Goal: Communication & Community: Answer question/provide support

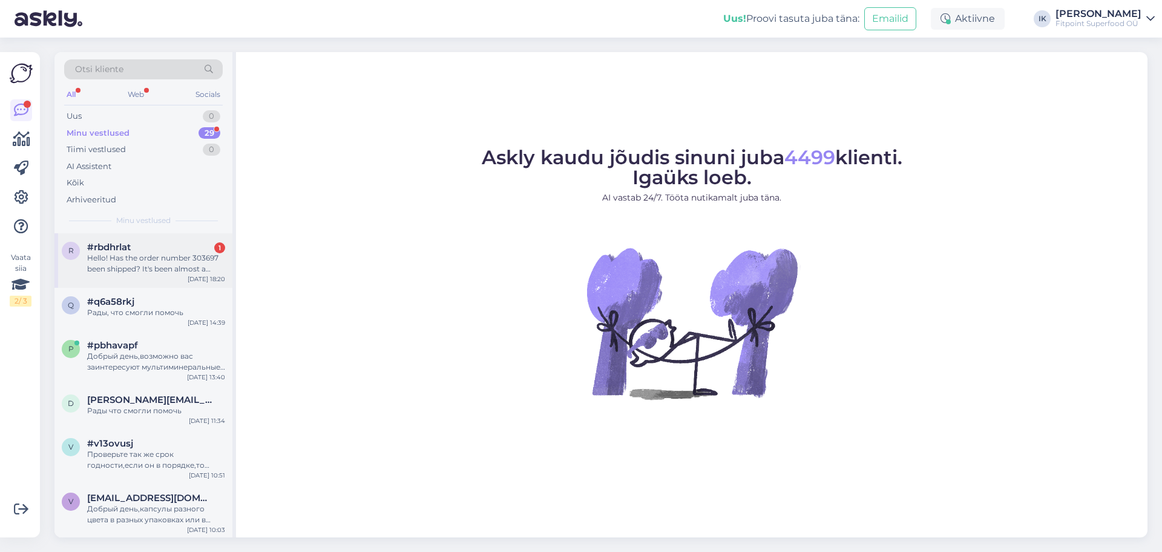
click at [178, 263] on div "Hello! Has the order number 303697 been shipped? It's been almost a week now." at bounding box center [156, 263] width 138 height 22
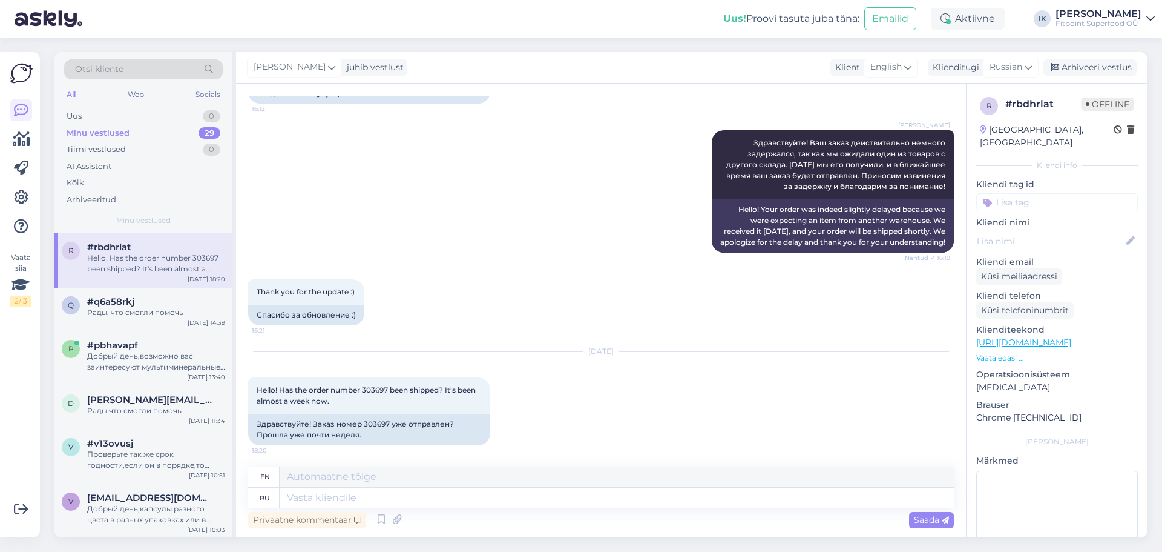
scroll to position [138, 0]
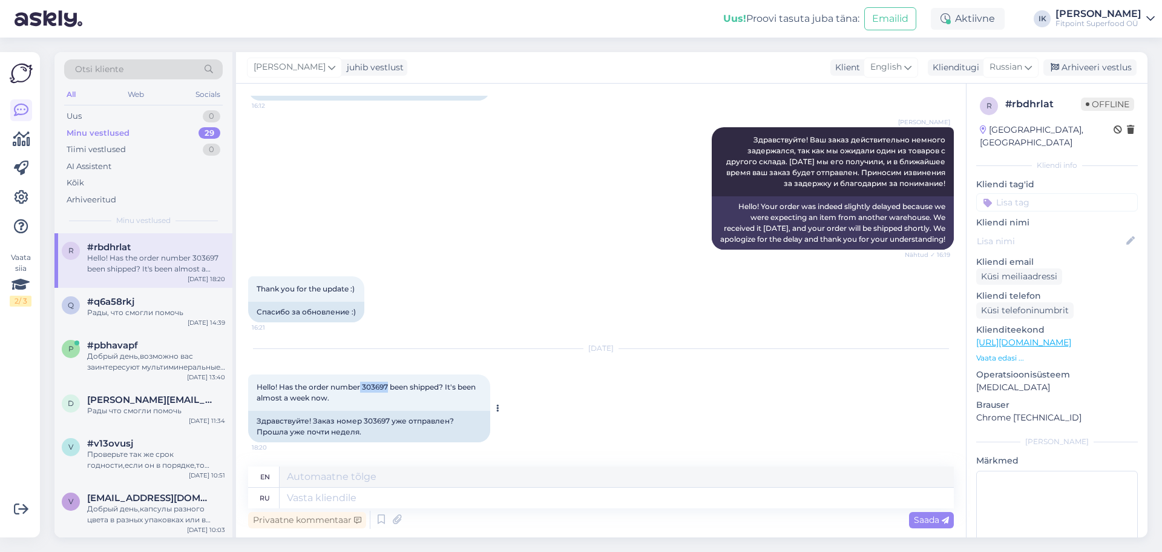
drag, startPoint x: 360, startPoint y: 387, endPoint x: 390, endPoint y: 386, distance: 30.3
click at [390, 386] on span "Hello! Has the order number 303697 been shipped? It's been almost a week now." at bounding box center [367, 392] width 221 height 20
copy span "303697"
click at [538, 277] on div "Thank you for the update :) 16:21 Спасибо за обновление :)" at bounding box center [601, 299] width 706 height 73
click at [586, 413] on div "Oct 3 2025 Hello! Has the order number 303697 been shipped? It's been almost a …" at bounding box center [601, 395] width 706 height 120
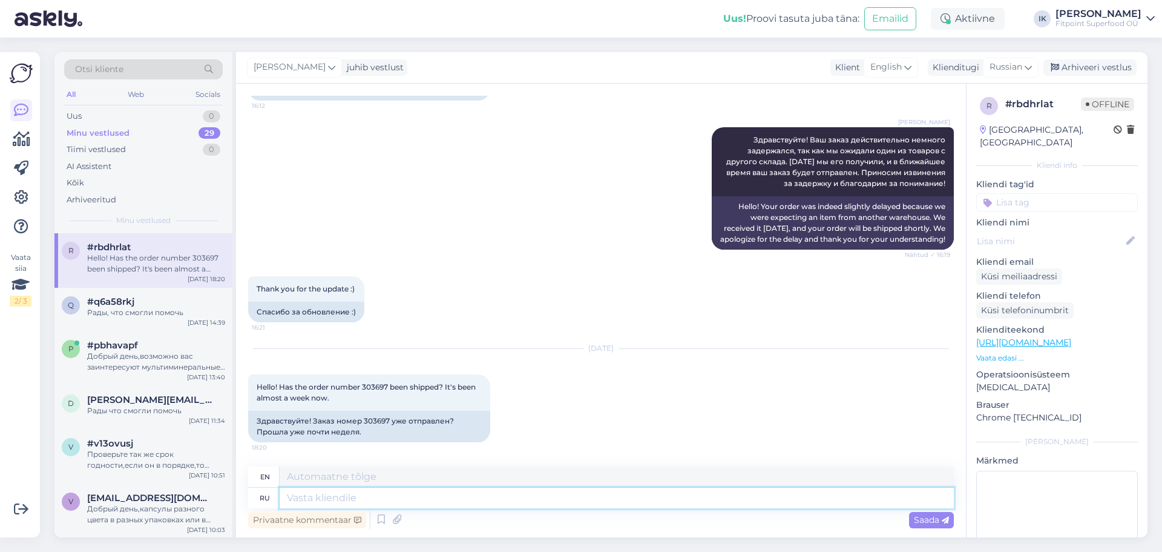
click at [571, 492] on textarea at bounding box center [617, 497] width 674 height 21
type textarea "l"
type textarea "д"
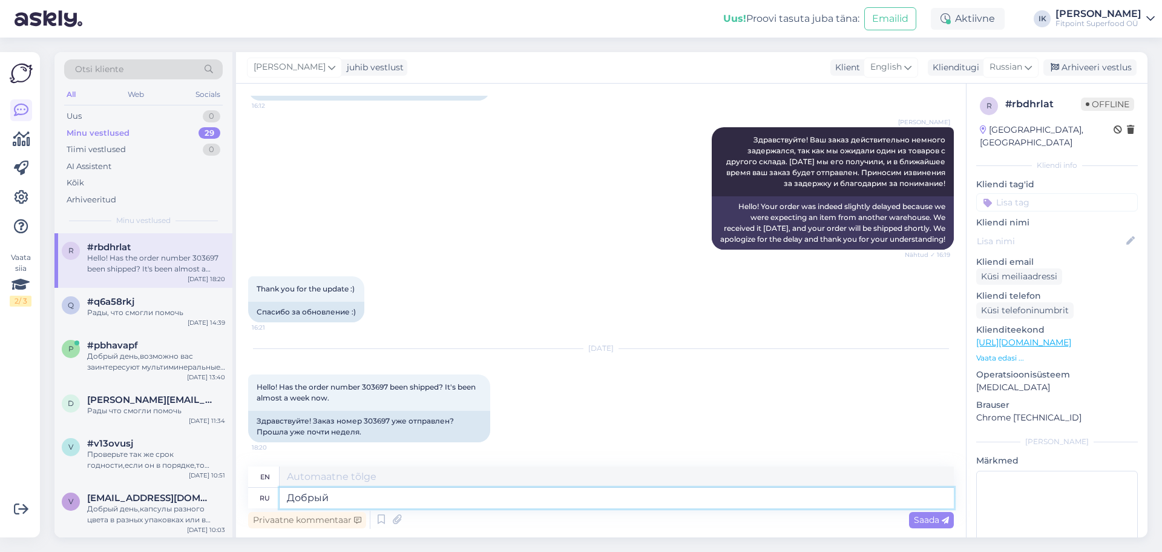
type textarea "Добрый"
type textarea "Kind"
type textarea "Добрый вечер"
type textarea "Good evening"
type textarea "Добрый вечер,в"
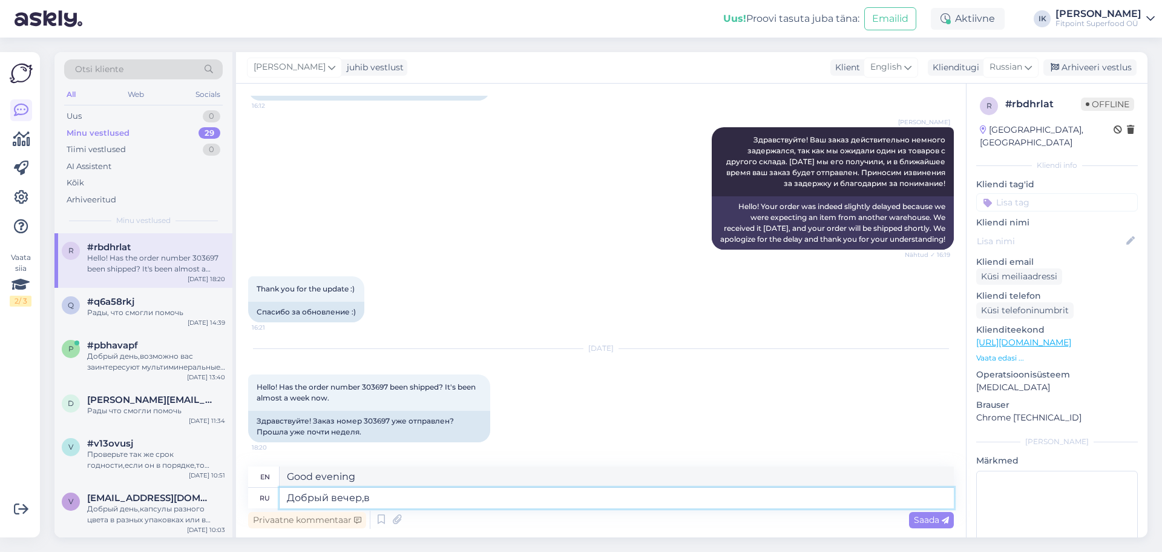
type textarea "Good evening,"
type textarea "Добрый вечер,в системе в"
type textarea "Good evening, in the system"
type textarea "Добрый вечер,в системе вижу,что в"
type textarea "Good evening, I see in the system that"
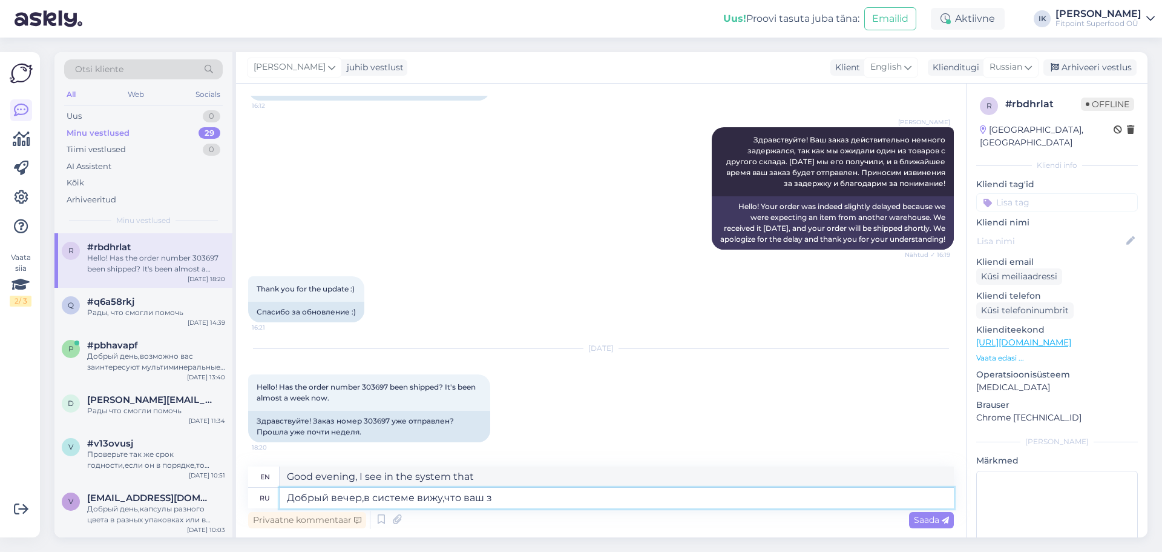
type textarea "Добрый вечер,в системе вижу,что ваш за"
type textarea "Good evening, I see in the system that yours"
type textarea "Добрый вечер,в системе вижу,что ваш заказ"
type textarea "Good evening, I see in the system that your order"
type textarea "Добрый вечер,в системе вижу,что ваш заказ еще в"
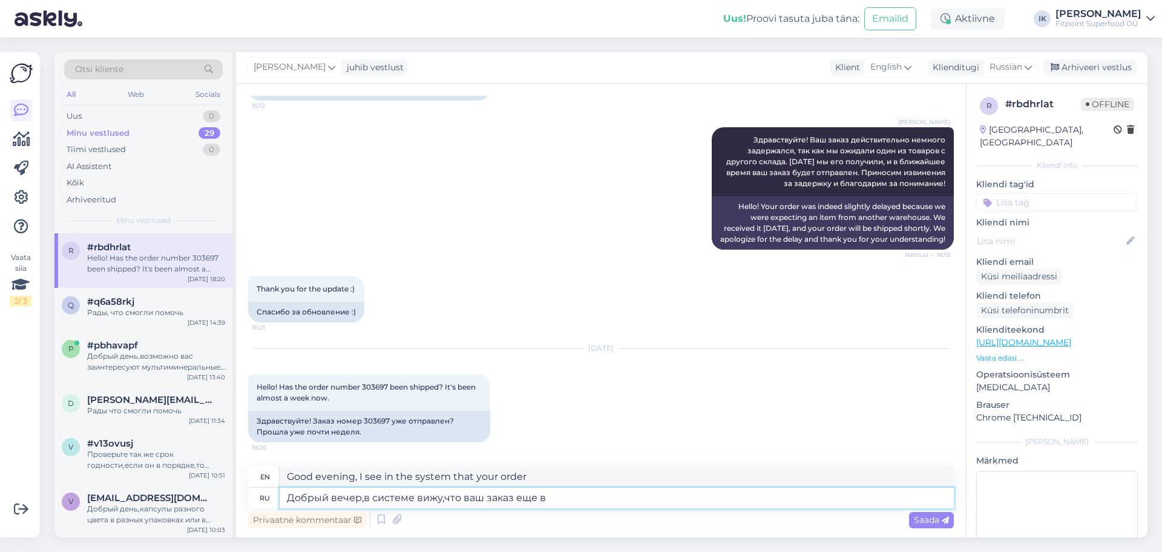
type textarea "Good evening, I see in the system that your order is still"
type textarea "Добрый вечер,в системе вижу,что ваш заказ еще в"
type textarea "Good evening, I see in the system that your order is still in"
type textarea "Добрый вечер,в системе вижу,что ваш заказ еще в обработке"
type textarea "Good evening, I see in the system that your order is still being processed."
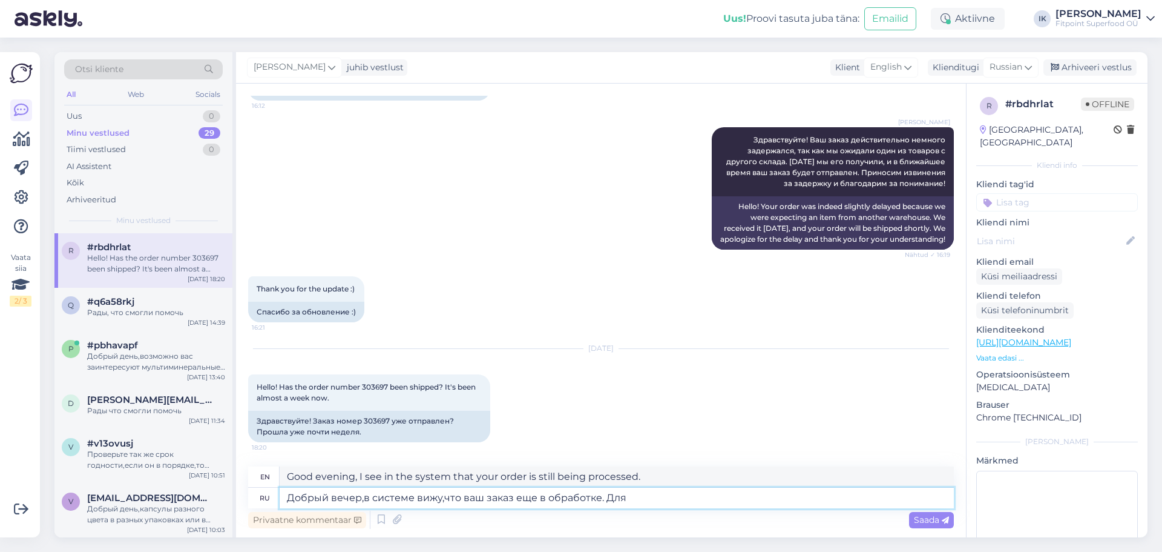
type textarea "Добрый вечер,в системе вижу,что ваш заказ еще в обработке. Для б"
type textarea "Good evening, I see in the system that your order is still being processed. For"
type textarea "Добрый вечер,в системе вижу,что ваш заказ еще в обработке. Для более то"
type textarea "Good evening, I see in the system that your order is still being processed. For…"
type textarea "Добрый вечер,в системе вижу,что ваш заказ еще в обработке. Для более точной ине…"
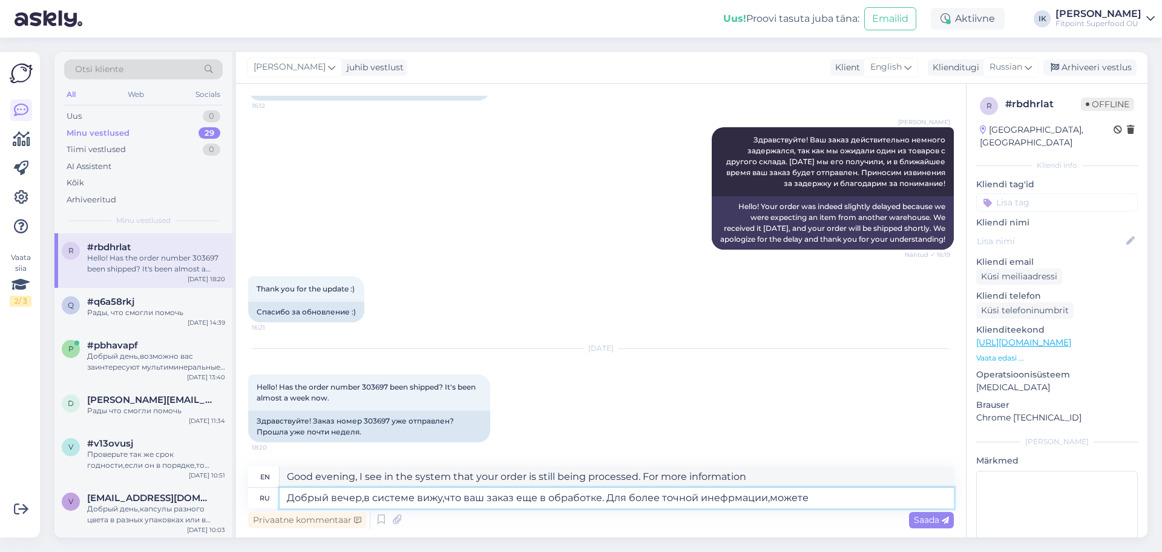
type textarea "Good evening, I see in the system that your order is still being processed. For…"
type textarea "Добрый вечер,в системе вижу,что ваш заказ еще в обработке. Для более точной ине…"
type textarea "Good evening, I see in the system that your order is still being processed. For…"
type textarea "Добрый вечер,в системе вижу,что ваш заказ еще в обработке. Для более точной ине…"
type textarea "Good evening, I see in the system that your order is still being processed. For…"
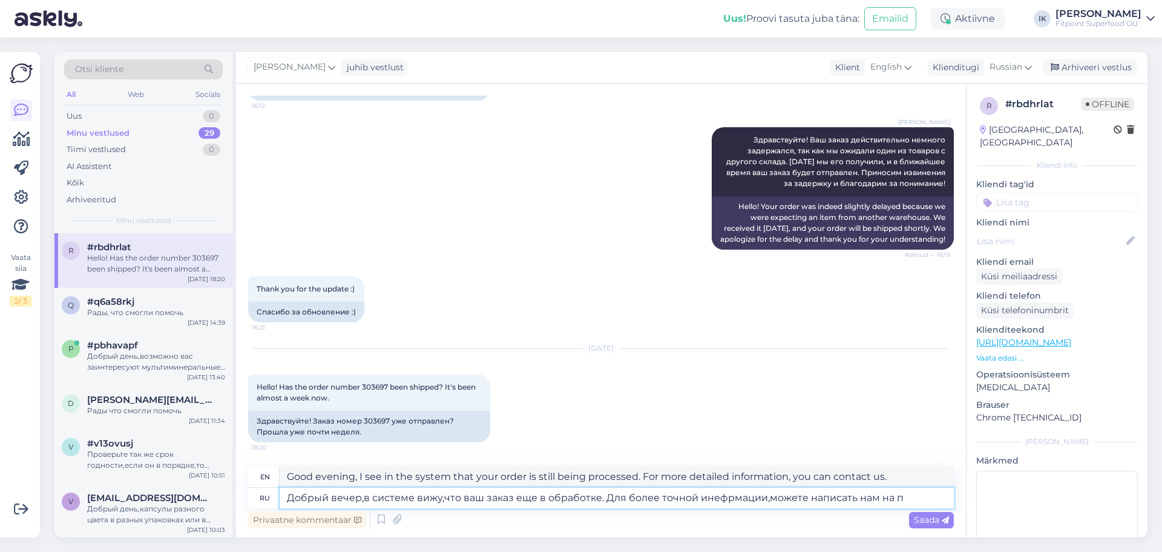
type textarea "Добрый вечер,в системе вижу,что ваш заказ еще в обработке. Для более точной ине…"
type textarea "Good evening, I see in the system that your order is still being processed. For…"
type textarea "Добрый вечер,в системе вижу,что ваш заказ еще в обработке. Для более точной ине…"
type textarea "Good evening, I see in the system that your order is still being processed. For…"
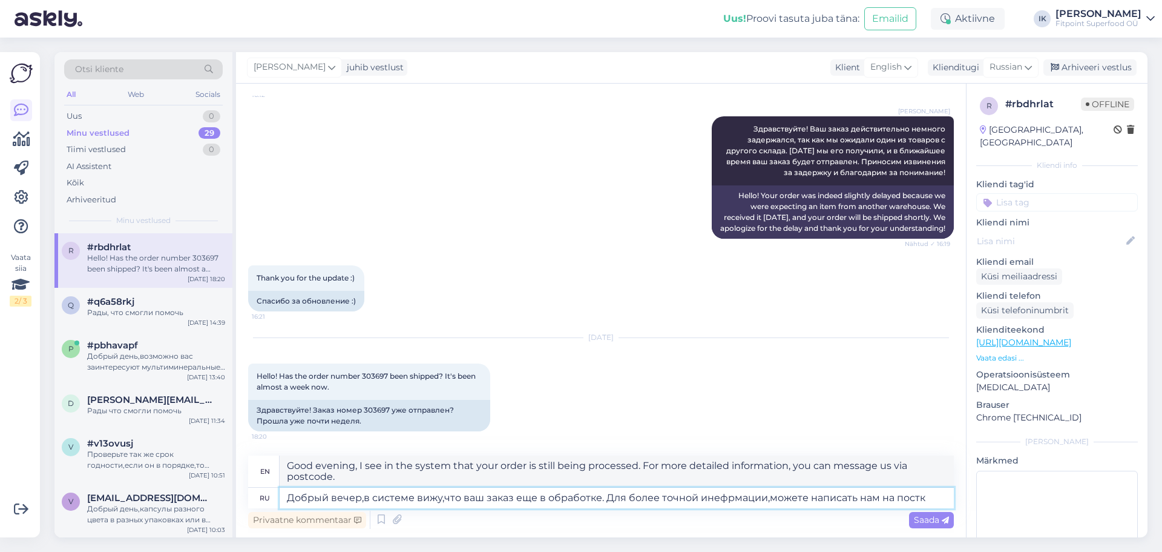
drag, startPoint x: 603, startPoint y: 496, endPoint x: 930, endPoint y: 495, distance: 326.9
click at [930, 495] on textarea "Добрый вечер,в системе вижу,что ваш заказ еще в обработке. Для более точной ине…" at bounding box center [617, 497] width 674 height 21
type textarea "Добрый вечер,в системе вижу,что ваш заказ еще в обработке"
type textarea "Good evening, I see in the system that your order is still being processed."
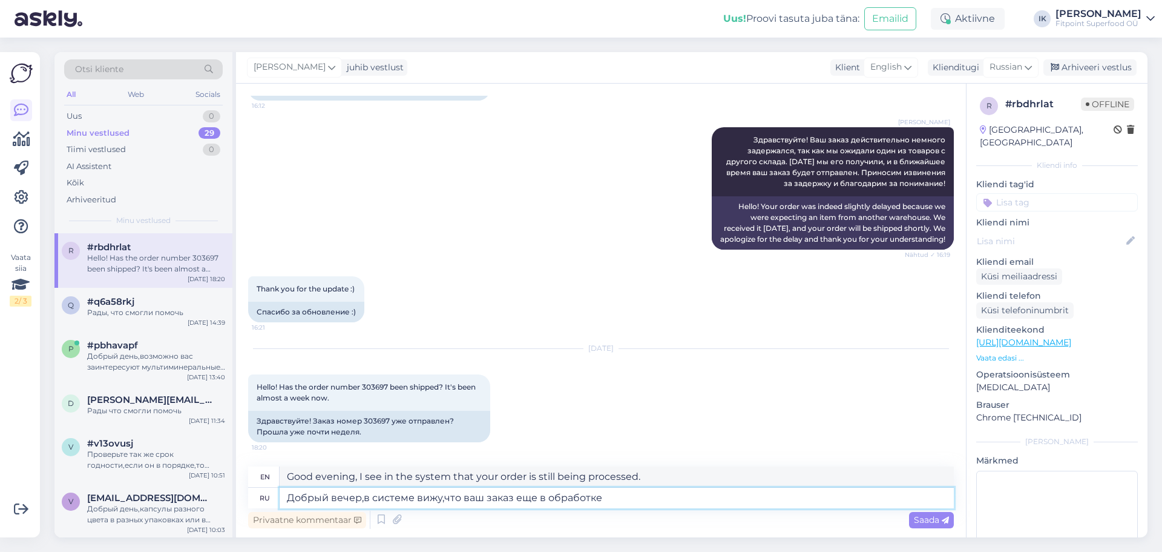
type textarea "Добрый вечер,в системе вижу,что ваш заказ еще в обработке,"
type textarea "Good evening, I see in the system that your order is still being processed,"
type textarea "Добрый вечер,в системе вижу,что ваш заказ еще в обработке,ждут"
type textarea "Good evening, I see in the system that your order is still being processed, wai…"
type textarea "Добрый вечер,в системе вижу,что ваш заказ еще в обработке,ждут товар в"
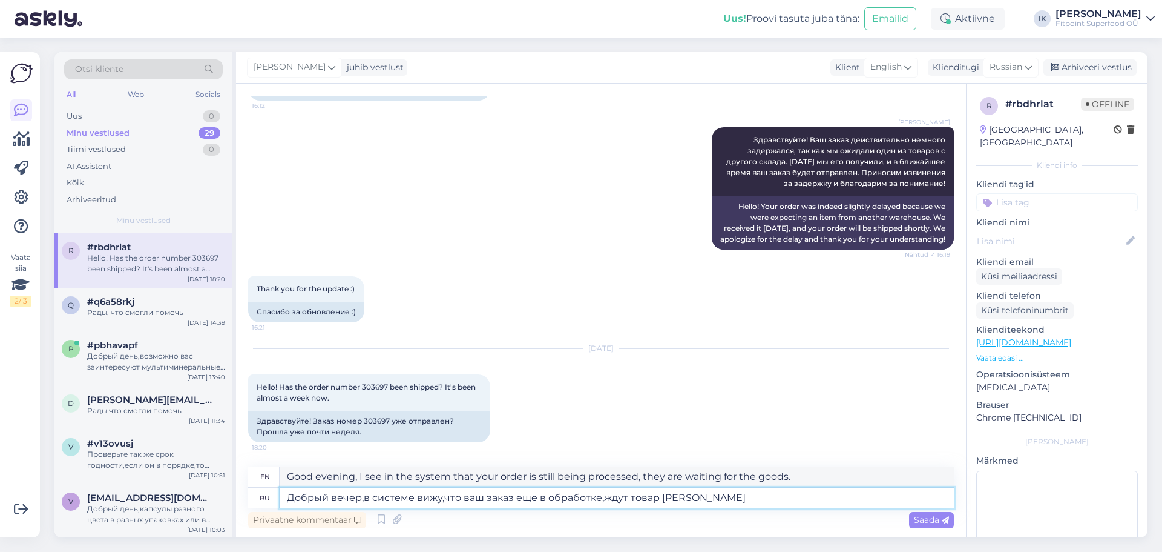
type textarea "Good evening, I see in the system that your order is still being processed, the…"
type textarea "Добрый вечер,в системе вижу,что ваш заказ еще в обработке,ждут товар в другого н"
type textarea "Good evening, I see in the system that your order is still being processed, the…"
type textarea "Добрый вечер,в системе вижу,что ваш заказ еще в обработке,ждут товар в другого …"
type textarea "Good evening, I see in the system that your order is still being processed, the…"
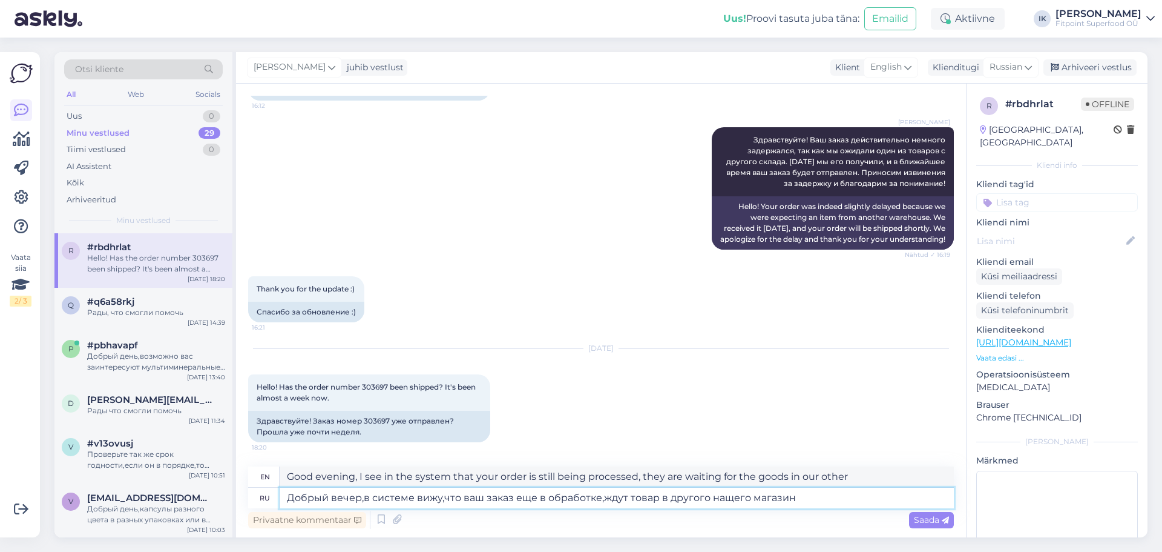
type textarea "Добрый вечер,в системе вижу,что ваш заказ еще в обработке,ждут товар в другого …"
type textarea "Good evening, I see in the system that your order is still being processed; the…"
click at [624, 495] on textarea "Добрый вечер,в системе вижу,что ваш заказ еще в обработке,ждут товар в другого …" at bounding box center [617, 497] width 674 height 21
type textarea "Добрый вечер,в системе вижу,что ваш заказ еще в обработке,ждем товар в другого …"
type textarea "Good evening, I see in the system that your order is still being processed, we …"
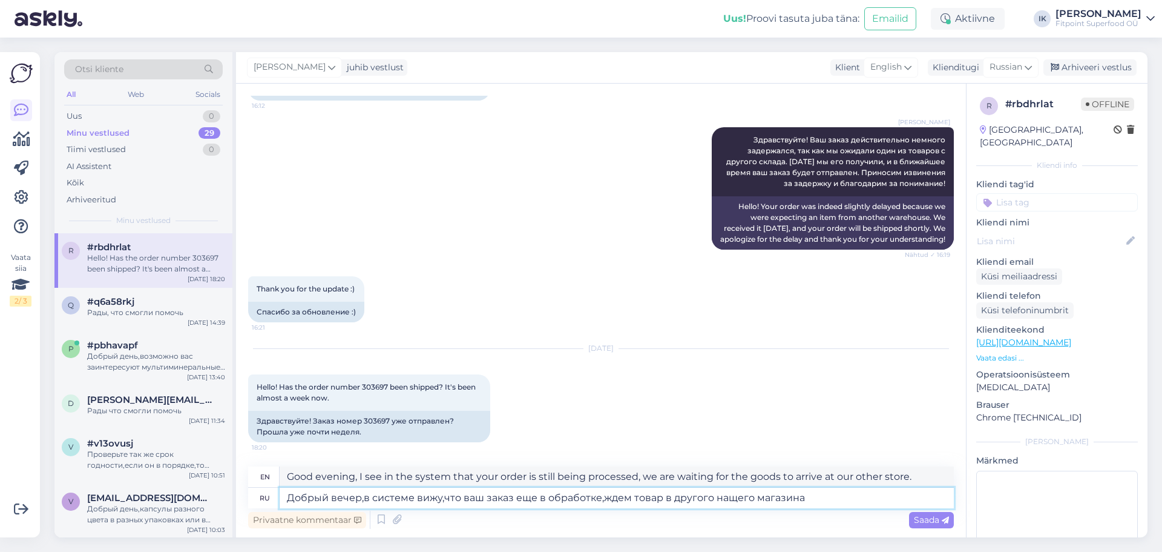
click at [667, 496] on textarea "Добрый вечер,в системе вижу,что ваш заказ еще в обработке,ждем товар в другого …" at bounding box center [617, 497] width 674 height 21
type textarea "Добрый вечер,в системе вижу,что ваш заказ еще в обработке,ждем товар с другого …"
type textarea "Good evening, I see in the system that your order is still being processed, we …"
click at [734, 501] on textarea "Добрый вечер,в системе вижу,что ваш заказ еще в обработке,ждем товар с другого …" at bounding box center [617, 497] width 674 height 21
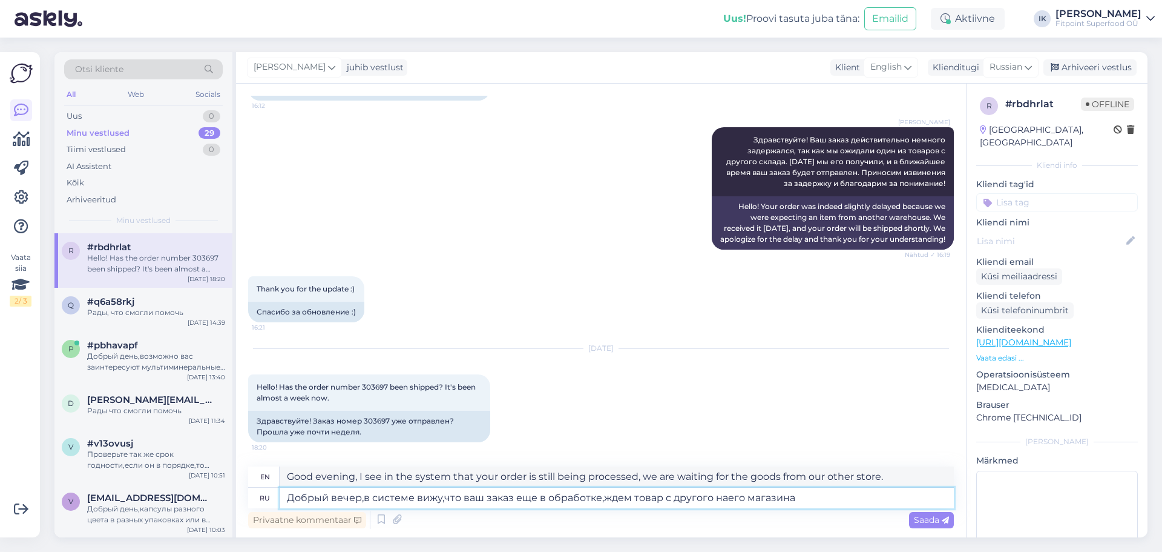
type textarea "Добрый вечер,в системе вижу,что ваш заказ еще в обработке,ждем товар с другого …"
type textarea "Good evening, I see in the system that your order is still being processed; we …"
click at [817, 504] on textarea "Добрый вечер,в системе вижу,что ваш заказ еще в обработке,ждем товар с другого …" at bounding box center [617, 497] width 674 height 21
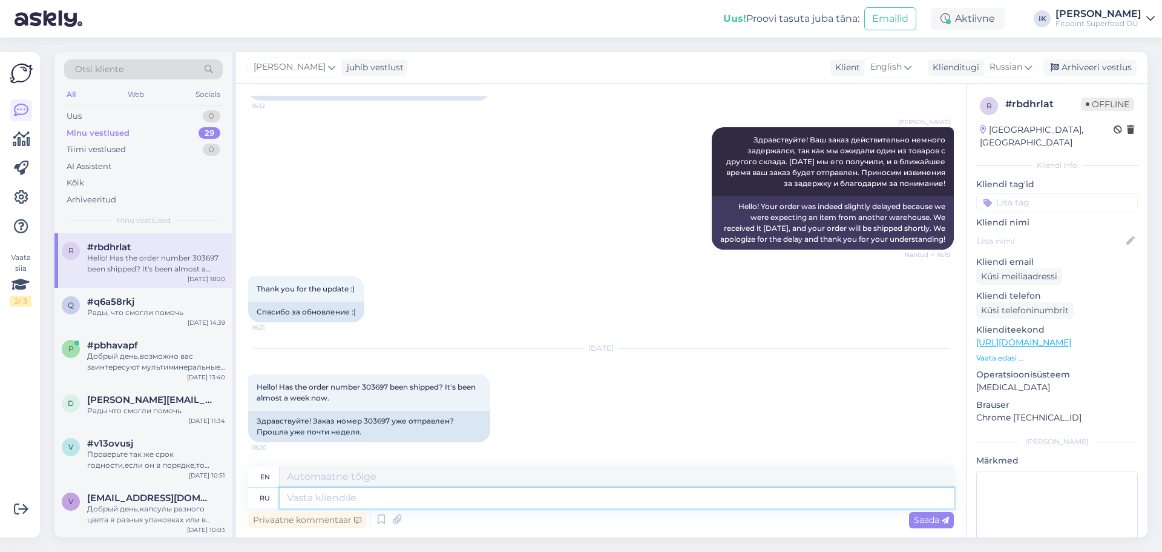
scroll to position [243, 0]
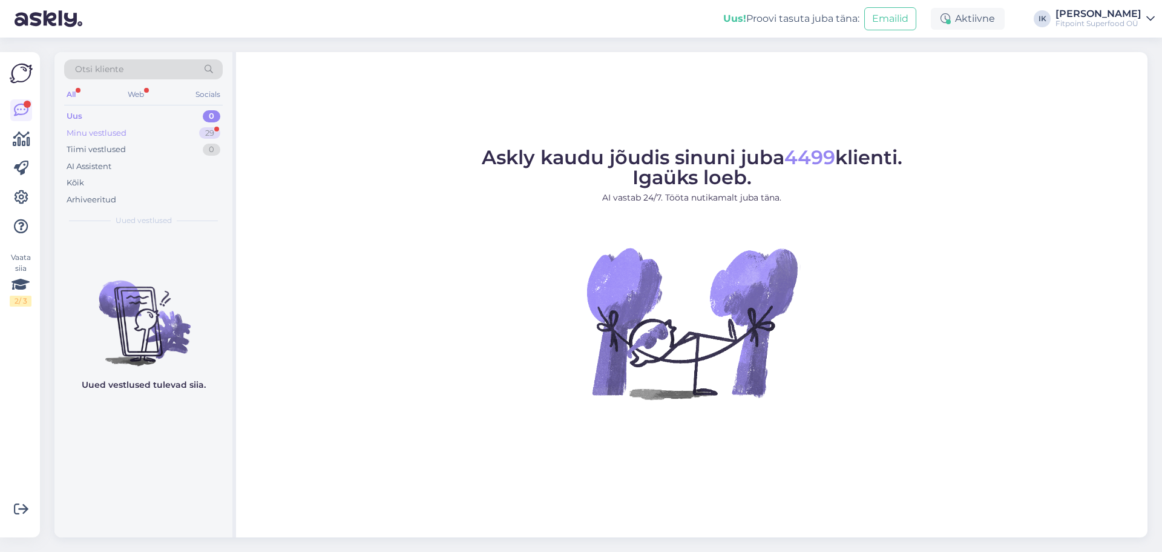
click at [114, 133] on div "Minu vestlused" at bounding box center [97, 133] width 60 height 12
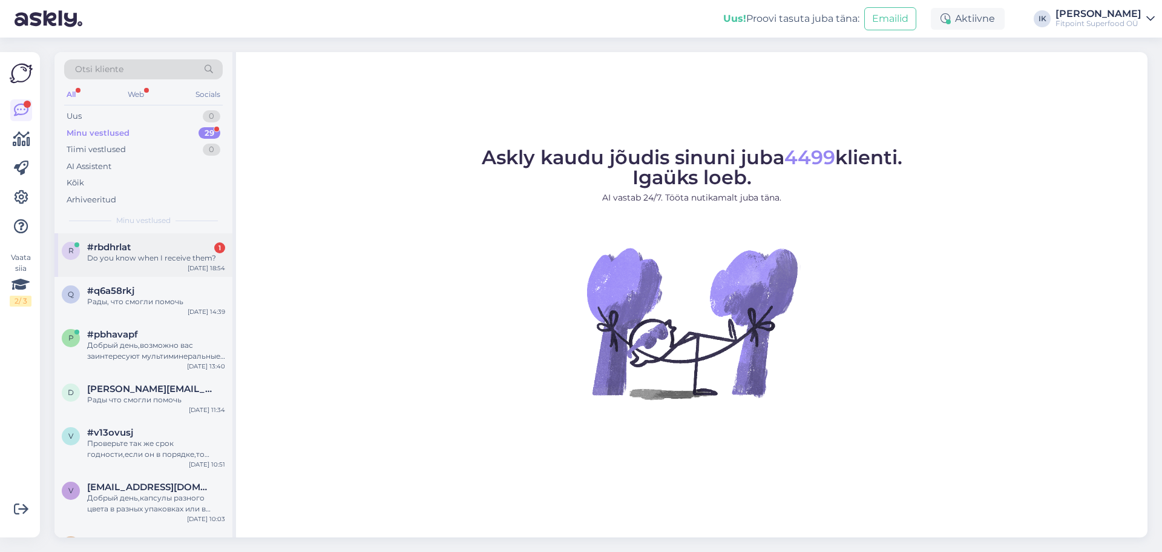
click at [186, 259] on div "Do you know when I receive them?" at bounding box center [156, 257] width 138 height 11
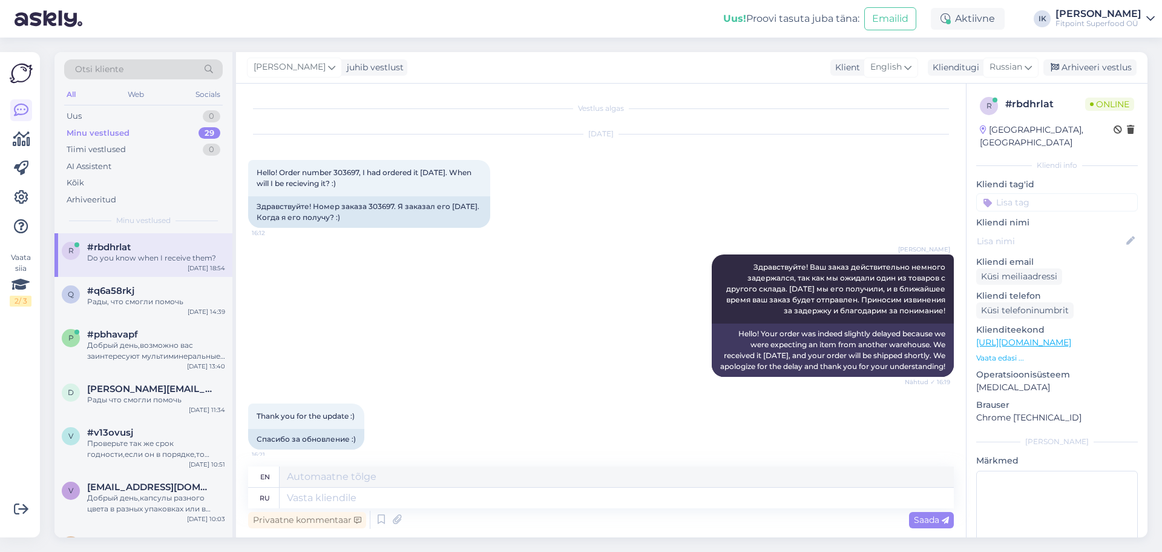
scroll to position [316, 0]
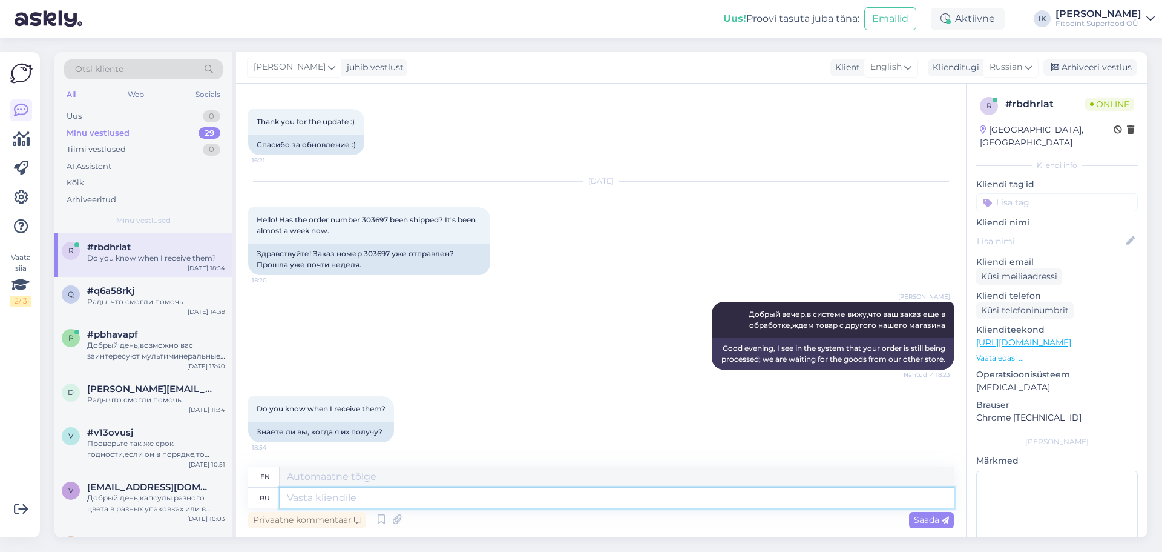
click at [584, 493] on textarea at bounding box center [617, 497] width 674 height 21
type textarea "n"
type textarea "nj"
type textarea "точно н"
type textarea "exactly"
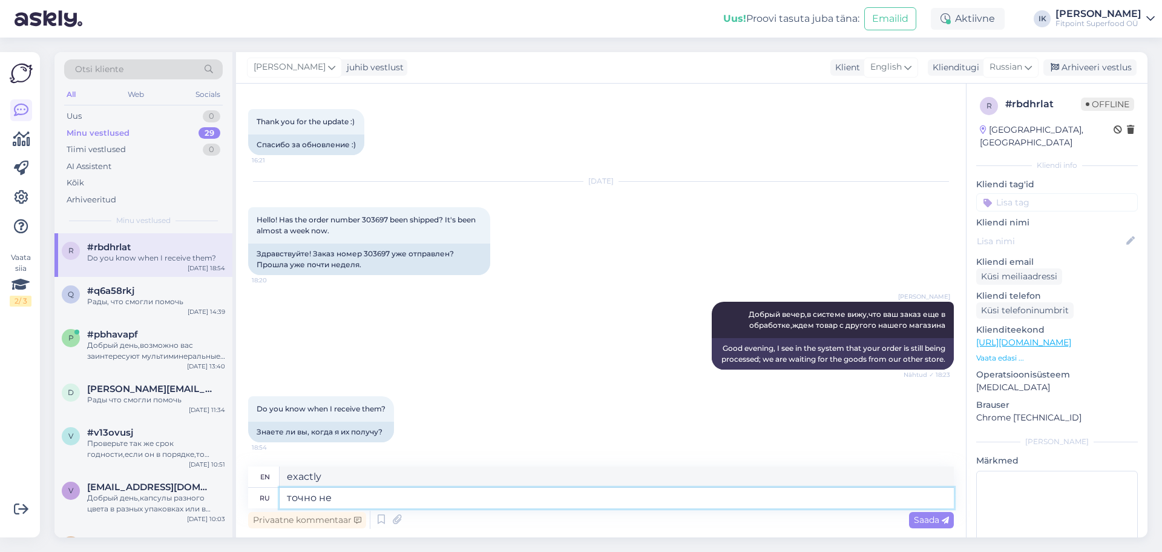
type textarea "точно не"
type textarea "definitely not"
type textarea "точно не смогу"
type textarea "I definitely can't"
type textarea "точно не смогу сказать"
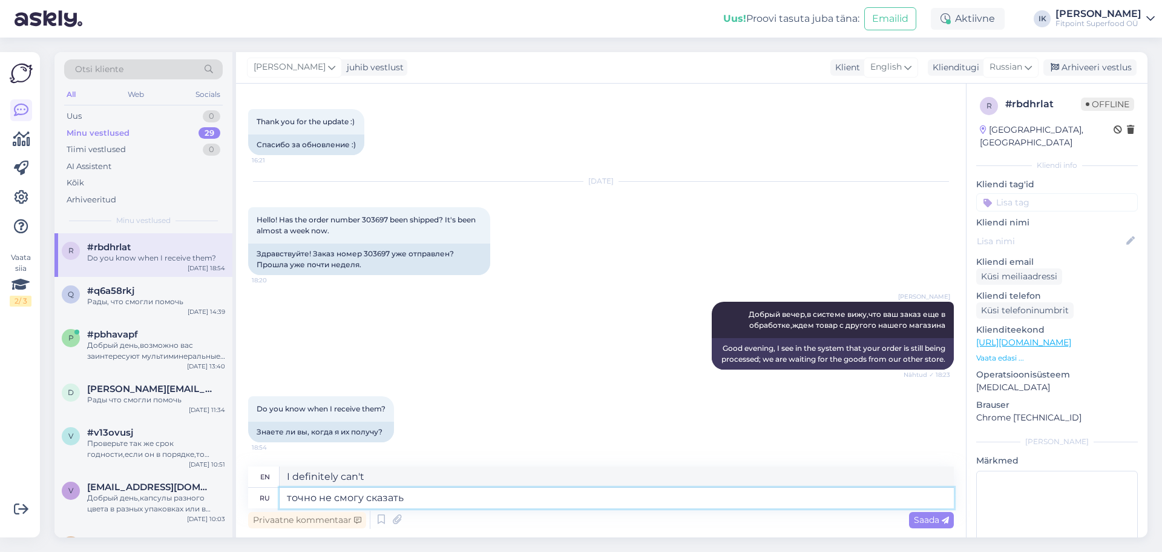
type textarea "I can't say for sure"
click at [292, 497] on textarea "точно не смогу сказать" at bounding box center [617, 497] width 674 height 21
click at [415, 502] on textarea "Точно не смогу сказать" at bounding box center [617, 497] width 674 height 21
type textarea "Точно не смогу сказать,но н"
type textarea "I can't say for sure, but"
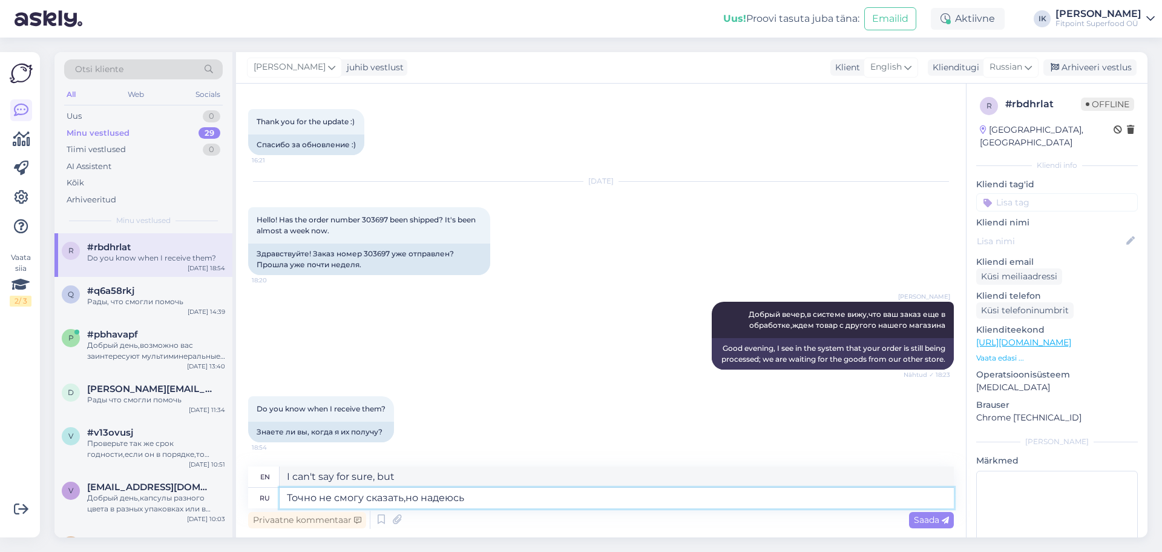
type textarea "Точно не смогу сказать,но надеюсь"
type textarea "I can't say for sure, but I hope so."
type textarea "Точно не смогу сказать,но надеюсь его"
type textarea "I can't say for sure, but I hope it"
type textarea "Точно не смогу сказать,но надеюсь его отправят"
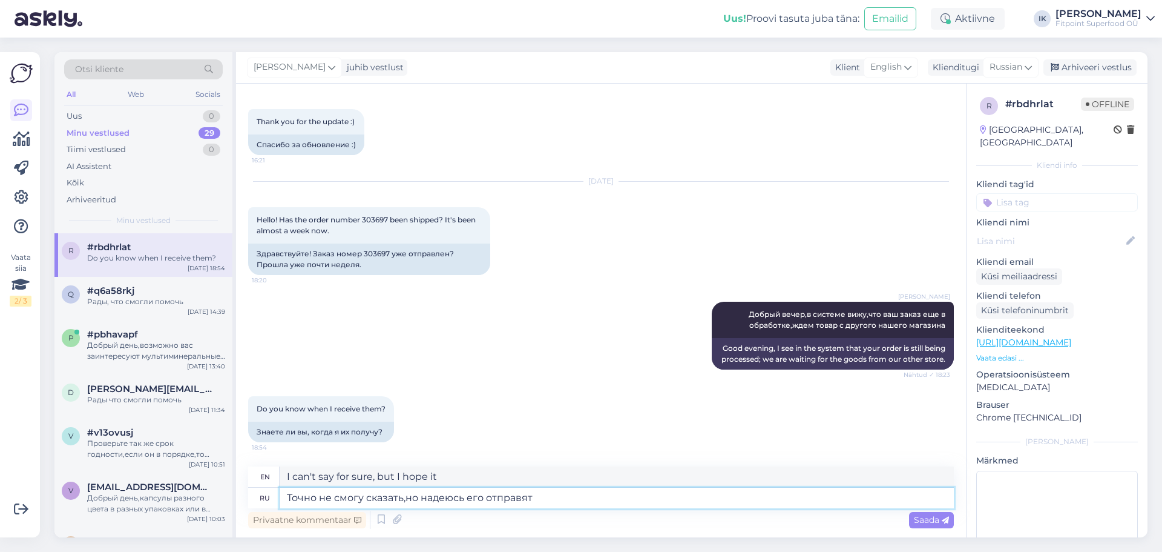
type textarea "I can't say for sure, but I hope they send it."
type textarea "Точно не смогу сказать,но надеюсь его отправят в п"
type textarea "I can't say for sure, but I hope they send it to"
type textarea "Точно не смогу сказать,но надеюсь его отправят в понедельник"
type textarea "I can't say for sure, but I hope it will be sent on Monday."
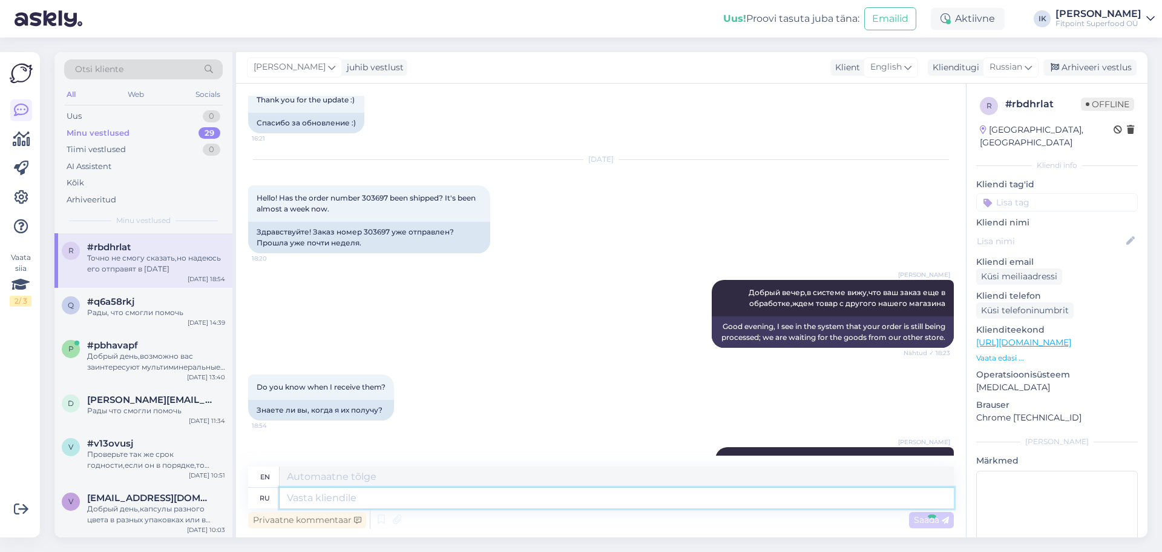
scroll to position [400, 0]
